Goal: Task Accomplishment & Management: Complete application form

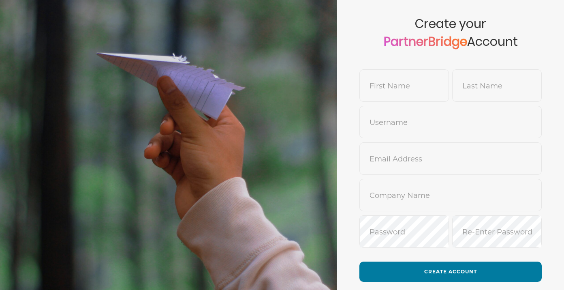
scroll to position [44, 0]
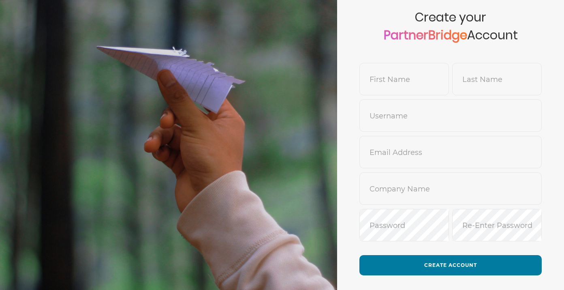
click at [379, 79] on input "text" at bounding box center [404, 84] width 89 height 19
type input "Meetra"
click at [477, 85] on input "text" at bounding box center [497, 84] width 89 height 19
type input "Fallahi"
click at [511, 112] on input "text" at bounding box center [451, 121] width 182 height 19
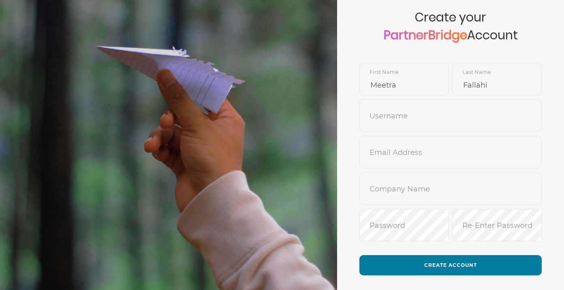
click at [500, 124] on input "text" at bounding box center [451, 121] width 182 height 19
click at [468, 158] on input "text" at bounding box center [451, 157] width 182 height 19
type input "GLYNT.AI"
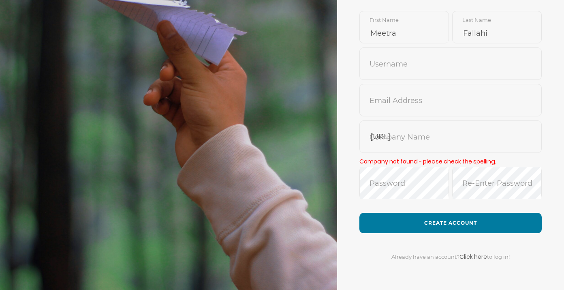
scroll to position [98, 0]
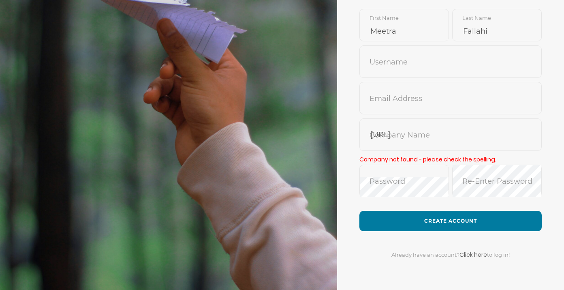
click at [370, 94] on input "text" at bounding box center [451, 103] width 182 height 19
click at [407, 58] on input "text" at bounding box center [451, 67] width 182 height 19
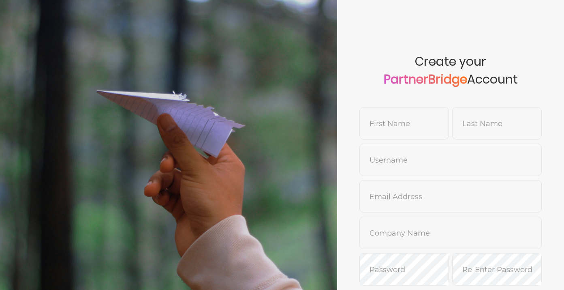
scroll to position [89, 0]
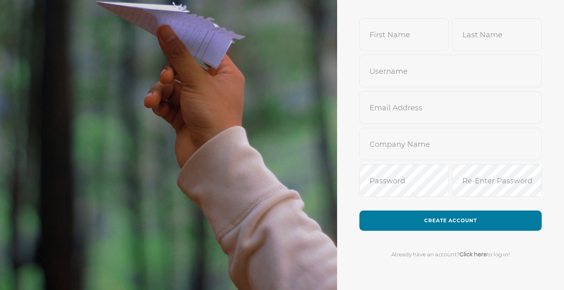
click at [390, 45] on input "text" at bounding box center [404, 40] width 89 height 19
type input "Meetra"
type input "Fallahi"
click at [501, 76] on input "text" at bounding box center [451, 76] width 182 height 19
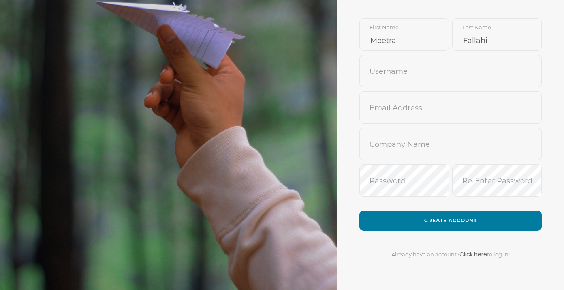
click at [403, 78] on input "text" at bounding box center [451, 76] width 182 height 19
click at [339, 50] on form "Create your PartnerBridge Account Meetra First Name Fallahi Last Name Username …" at bounding box center [450, 100] width 227 height 379
click at [388, 125] on form "Create your PartnerBridge Account Meetra First Name Fallahi Last Name Username …" at bounding box center [450, 100] width 227 height 379
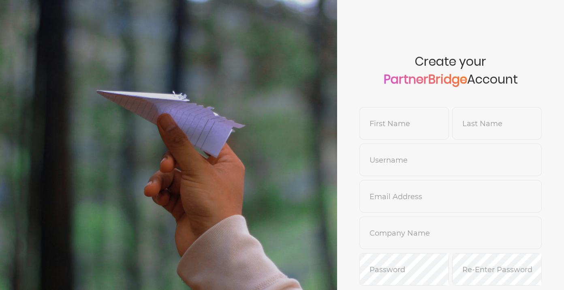
scroll to position [89, 0]
